Goal: Book appointment/travel/reservation

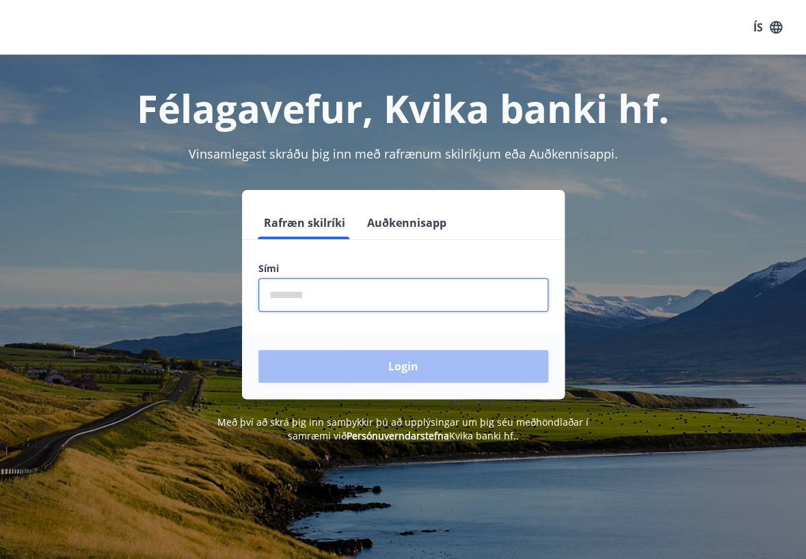
click at [320, 298] on input "phone" at bounding box center [403, 294] width 290 height 33
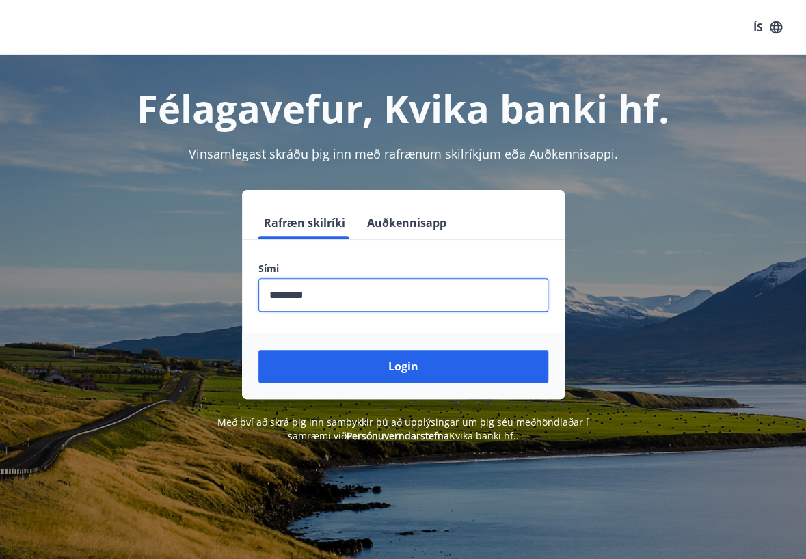
type input "********"
click at [258, 350] on button "Login" at bounding box center [403, 366] width 290 height 33
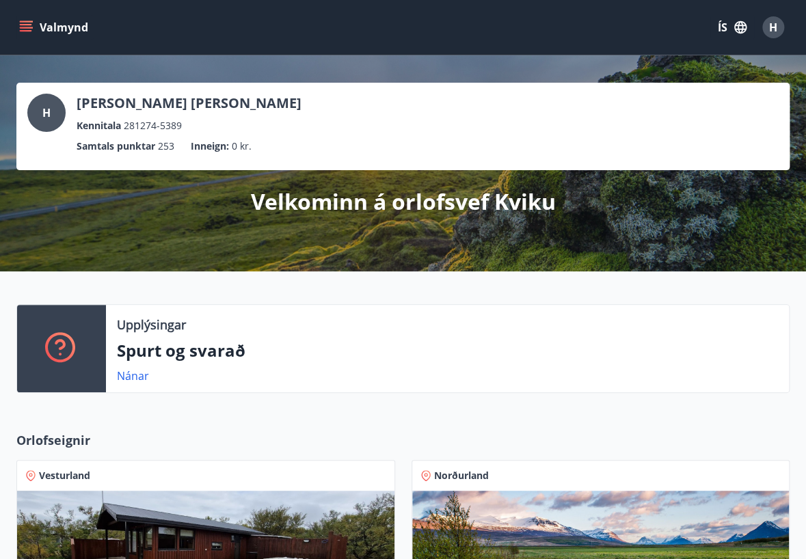
click at [25, 26] on icon "menu" at bounding box center [26, 27] width 14 height 14
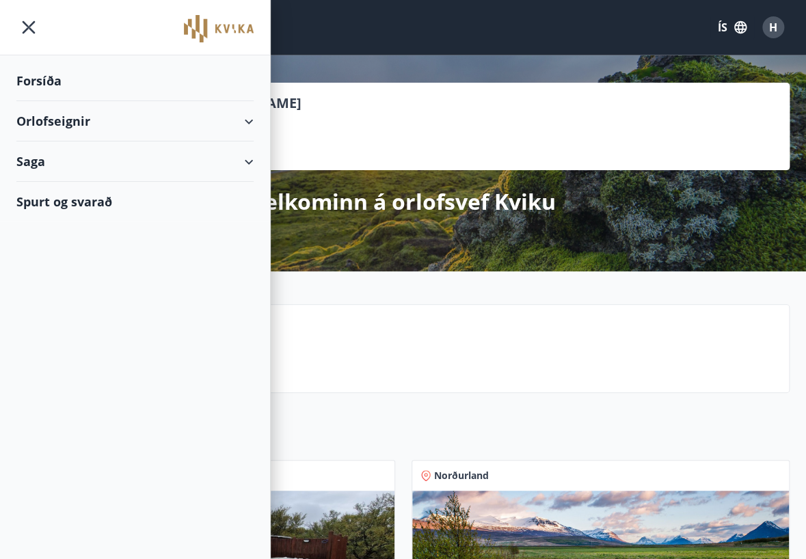
click at [228, 118] on div "Orlofseignir" at bounding box center [134, 121] width 237 height 40
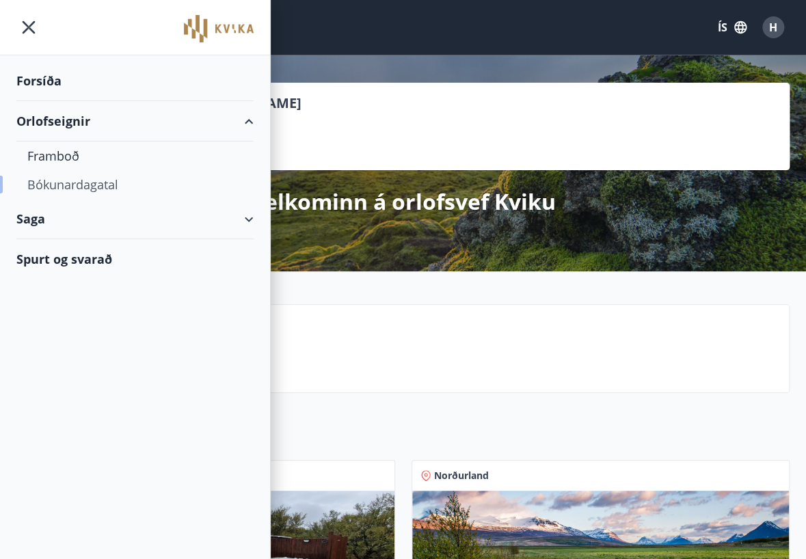
click at [74, 182] on div "Bókunardagatal" at bounding box center [134, 184] width 215 height 29
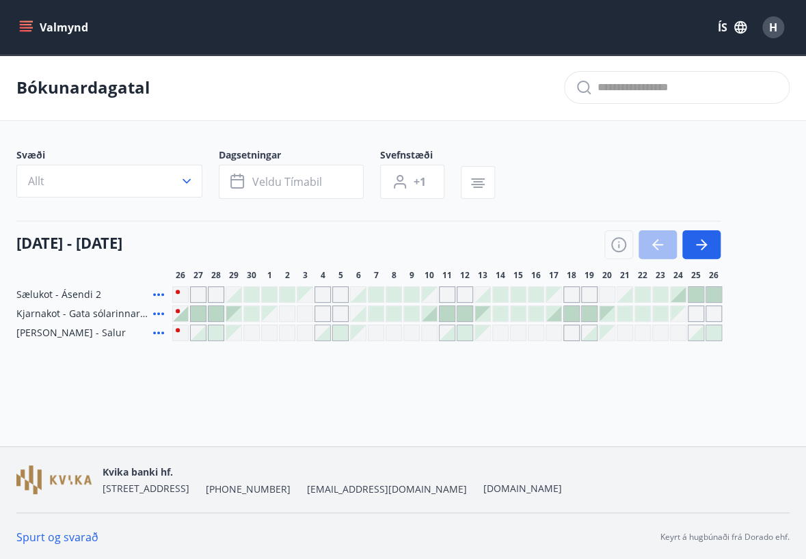
click at [213, 295] on div "Gráir dagar eru ekki bókanlegir" at bounding box center [216, 294] width 16 height 16
click at [444, 294] on div "Gráir dagar eru ekki bókanlegir" at bounding box center [447, 294] width 16 height 16
click at [484, 294] on div at bounding box center [482, 294] width 15 height 15
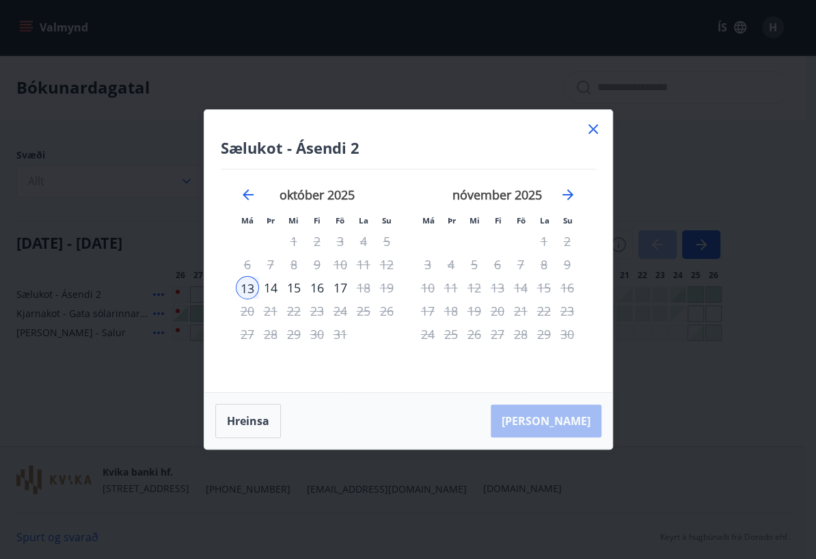
click at [592, 122] on icon at bounding box center [593, 129] width 16 height 16
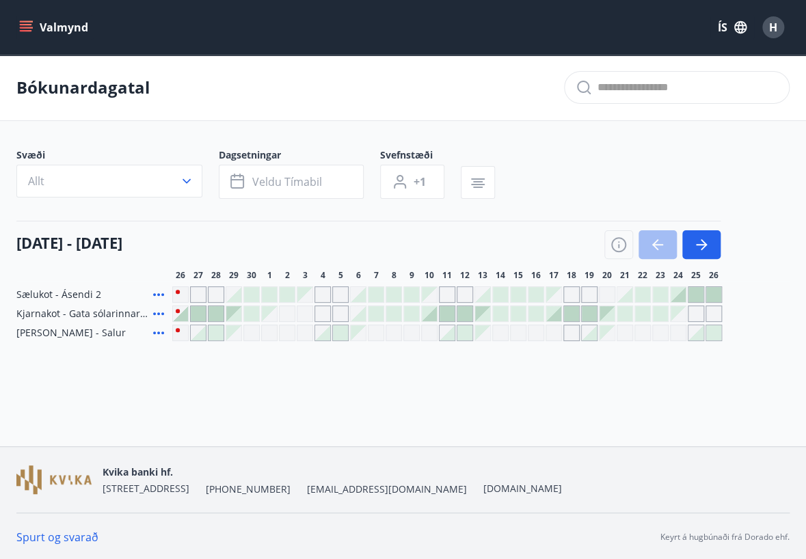
click at [695, 292] on div at bounding box center [695, 294] width 15 height 15
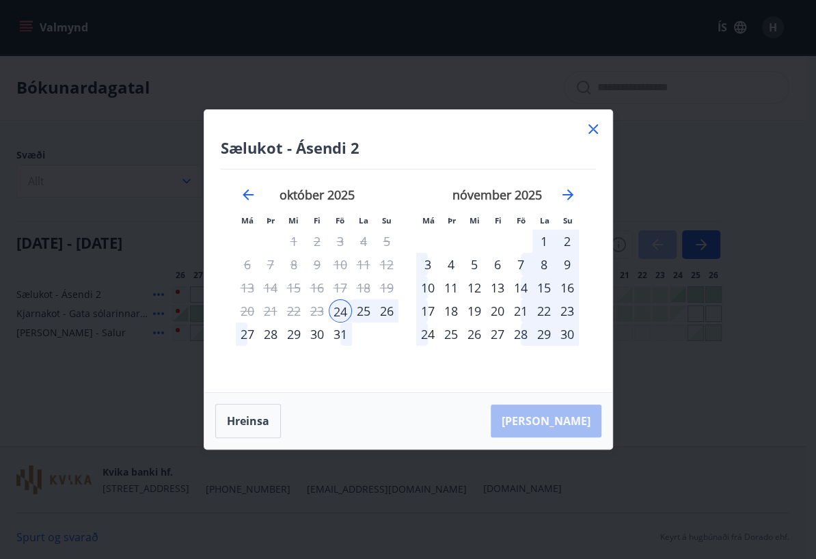
click at [239, 333] on div "27" at bounding box center [247, 334] width 23 height 23
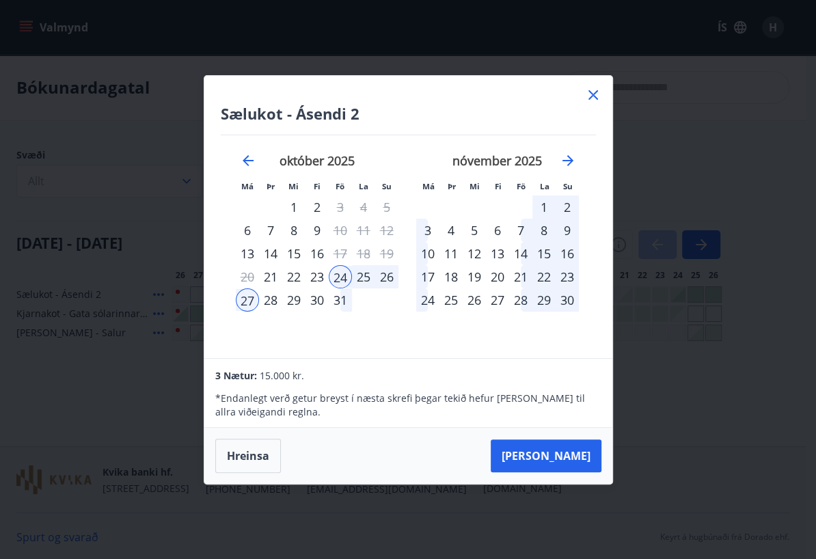
click at [588, 94] on icon at bounding box center [593, 95] width 16 height 16
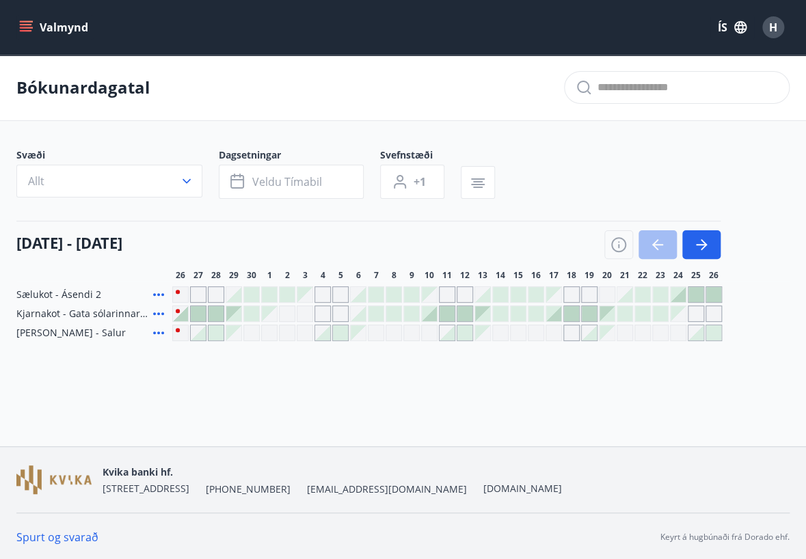
click at [194, 309] on div at bounding box center [198, 313] width 15 height 15
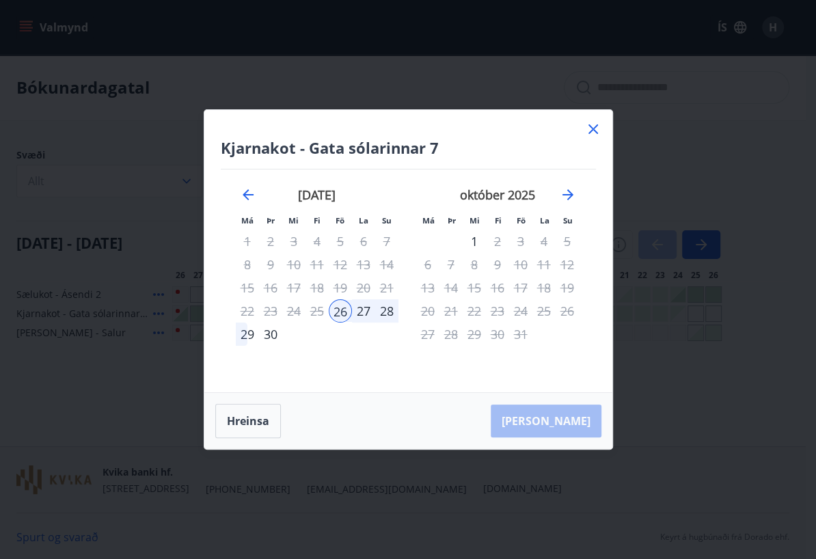
click at [241, 335] on div "29" at bounding box center [247, 334] width 23 height 23
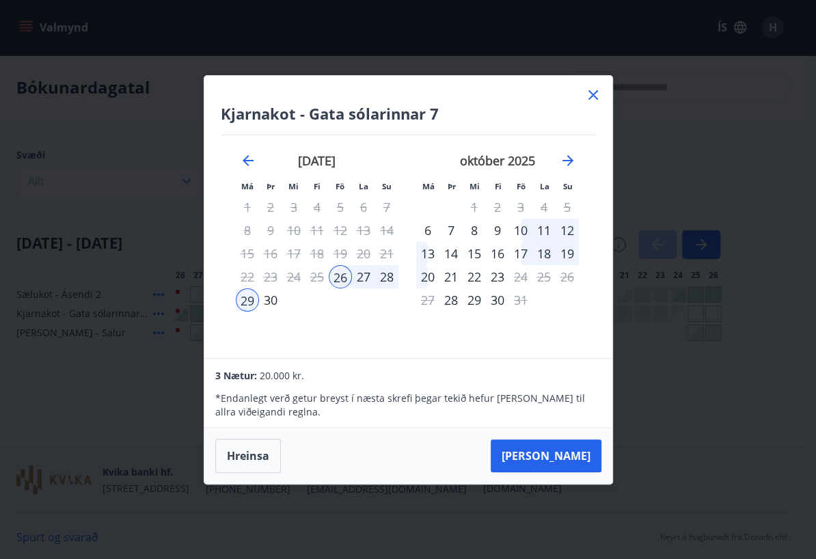
click at [594, 94] on icon at bounding box center [593, 95] width 16 height 16
